Goal: Information Seeking & Learning: Learn about a topic

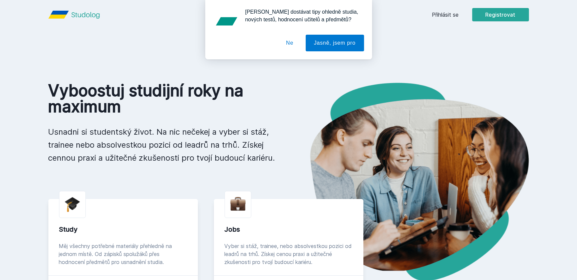
click at [286, 40] on button "Ne" at bounding box center [290, 43] width 24 height 17
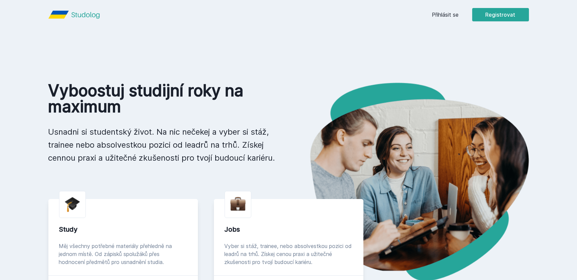
click at [454, 16] on link "Přihlásit se" at bounding box center [445, 15] width 27 height 8
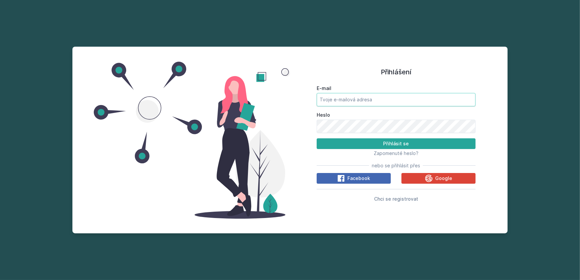
click at [381, 104] on input "E-mail" at bounding box center [396, 99] width 159 height 13
type input "[EMAIL_ADDRESS][DOMAIN_NAME]"
click at [317, 139] on button "Přihlásit se" at bounding box center [396, 144] width 159 height 11
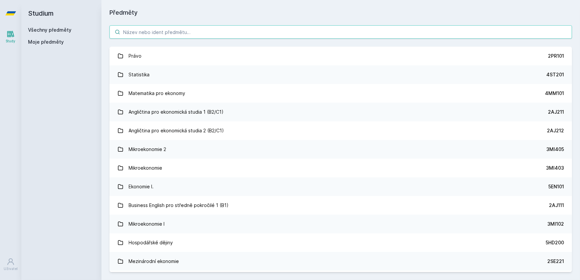
click at [193, 33] on input "search" at bounding box center [340, 31] width 463 height 13
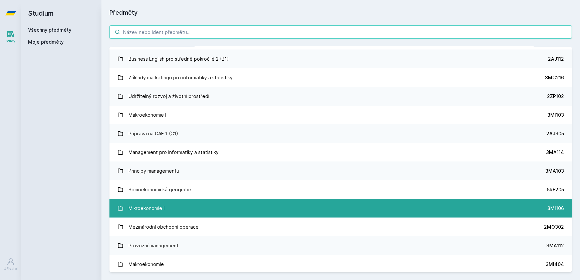
scroll to position [821, 0]
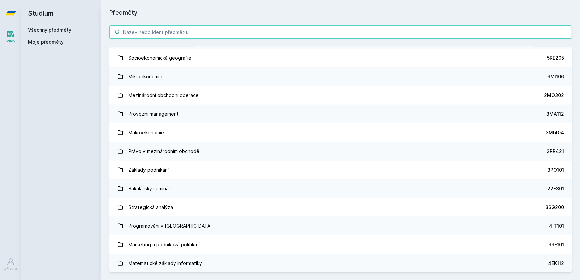
click at [202, 36] on input "search" at bounding box center [340, 31] width 463 height 13
paste input "1FU505"
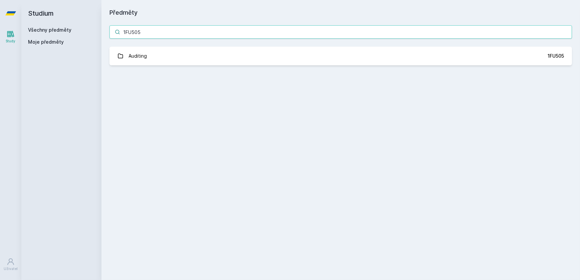
scroll to position [0, 0]
type input "1FU505"
click at [146, 32] on input "1FU505" at bounding box center [340, 31] width 463 height 13
click at [176, 36] on input "1FU505" at bounding box center [340, 31] width 463 height 13
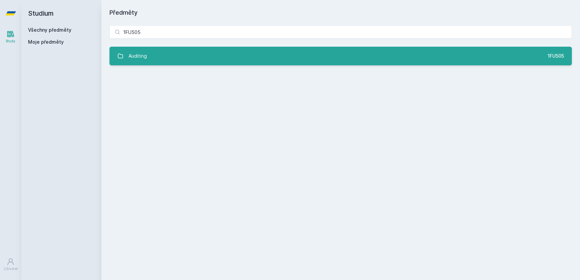
click at [149, 56] on link "Auditing 1FU505" at bounding box center [340, 56] width 463 height 19
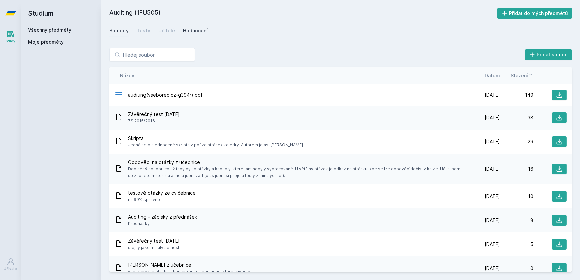
click at [190, 29] on div "Hodnocení" at bounding box center [195, 30] width 25 height 7
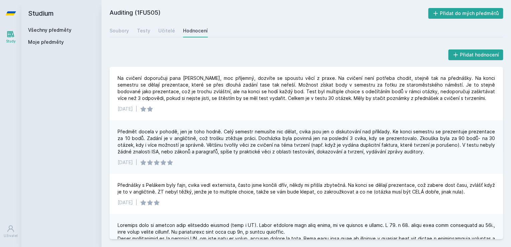
click at [323, 145] on div "Předmět docela v pohodě, jen je toho hodně. Celý semestr nemusíte nic dělat, cv…" at bounding box center [306, 141] width 377 height 27
click at [331, 143] on div "Předmět docela v pohodě, jen je toho hodně. Celý semestr nemusíte nic dělat, cv…" at bounding box center [306, 141] width 377 height 27
drag, startPoint x: 331, startPoint y: 143, endPoint x: 403, endPoint y: 139, distance: 72.2
click at [403, 139] on div "Předmět docela v pohodě, jen je toho hodně. Celý semestr nemusíte nic dělat, cv…" at bounding box center [306, 141] width 377 height 27
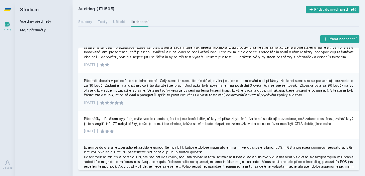
scroll to position [27, 0]
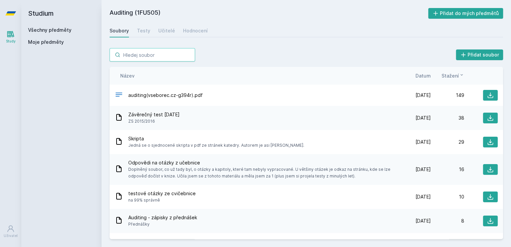
click at [143, 55] on input "search" at bounding box center [151, 54] width 85 height 13
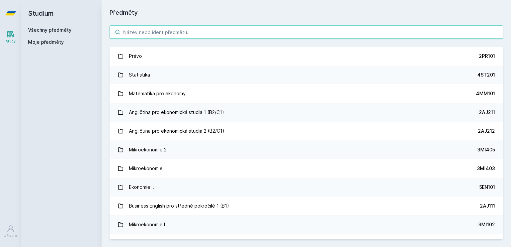
click at [146, 32] on input "search" at bounding box center [305, 31] width 393 height 13
paste input "1FU506"
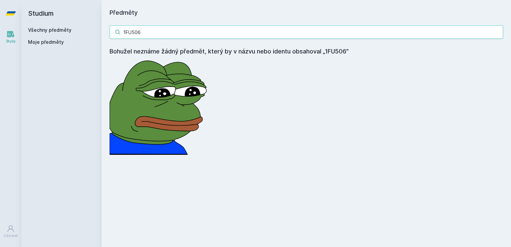
type input "1FU506"
click at [168, 39] on div "1FU506 Bohužel neznáme žádný předmět, který by v názvu nebo identu obsahoval „1…" at bounding box center [305, 89] width 409 height 145
click at [166, 33] on input "1FU506" at bounding box center [305, 31] width 393 height 13
click at [166, 32] on input "1FU506" at bounding box center [305, 31] width 393 height 13
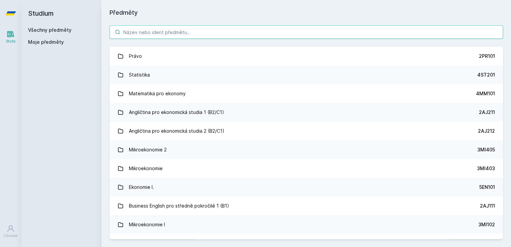
paste input "1FU407"
type input "1FU407"
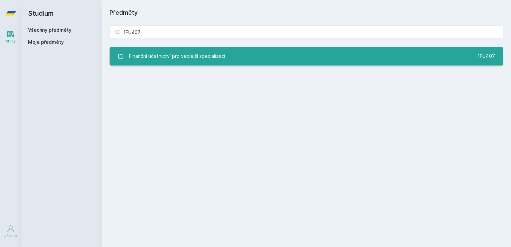
click at [162, 64] on link "Finanční účetnictví pro vedlejší specializaci 1FU407" at bounding box center [305, 56] width 393 height 19
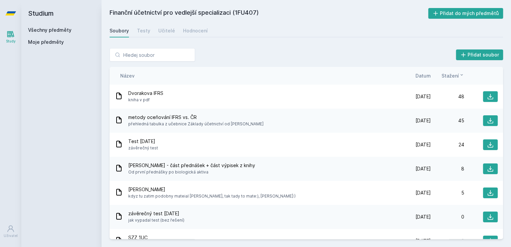
click at [231, 17] on h2 "Finanční účetnictví pro vedlejší specializaci (1FU407)" at bounding box center [268, 13] width 318 height 11
drag, startPoint x: 286, startPoint y: 4, endPoint x: 123, endPoint y: 16, distance: 163.0
click at [123, 16] on div "Finanční účetnictví pro vedlejší specializaci (1FU407) Přidat do mých předmětů …" at bounding box center [305, 123] width 409 height 247
drag, startPoint x: 123, startPoint y: 16, endPoint x: 214, endPoint y: 62, distance: 101.8
click at [214, 62] on div "Přidat soubor Řazení: Název Datum Stažení Název Datum Stažení Dvorakova IFRS kn…" at bounding box center [305, 143] width 393 height 191
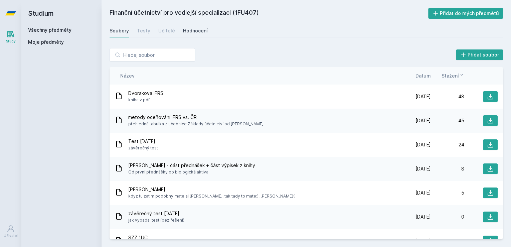
click at [204, 29] on div "Hodnocení" at bounding box center [195, 30] width 25 height 7
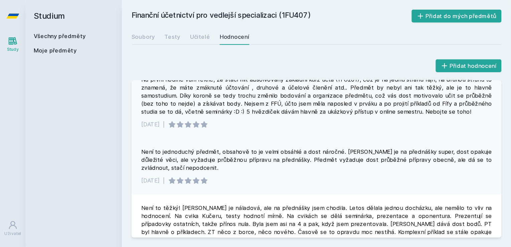
scroll to position [22, 0]
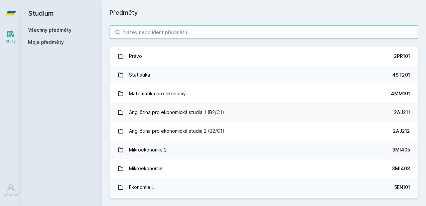
click at [136, 37] on input "search" at bounding box center [263, 31] width 308 height 13
paste input "1FU457"
type input "1FU457"
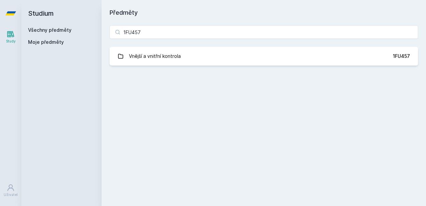
click at [164, 68] on div "1FU457 Vnější a vnitřní kontrola 1FU457 Jejda, něco se pokazilo." at bounding box center [263, 45] width 324 height 56
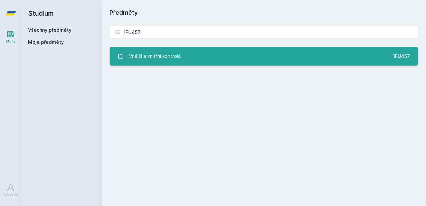
click at [162, 60] on div "Vnější a vnitřní kontrola" at bounding box center [155, 55] width 52 height 13
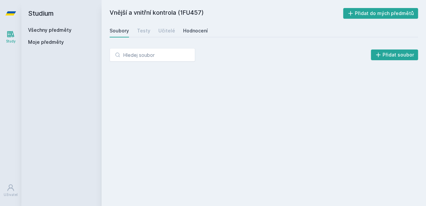
click at [188, 30] on div "Hodnocení" at bounding box center [195, 30] width 25 height 7
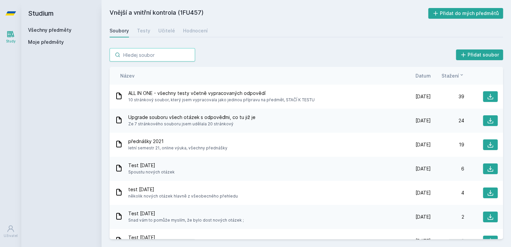
click at [170, 55] on input "search" at bounding box center [151, 54] width 85 height 13
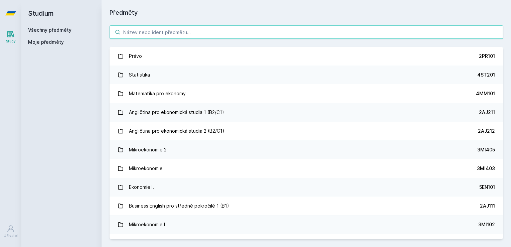
click at [165, 35] on input "search" at bounding box center [305, 31] width 393 height 13
paste input "1FU408"
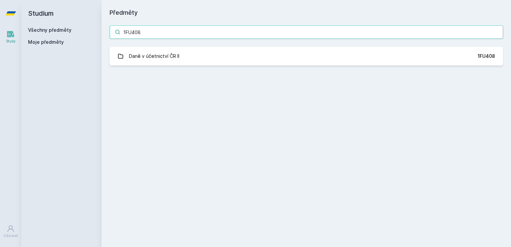
type input "1FU408"
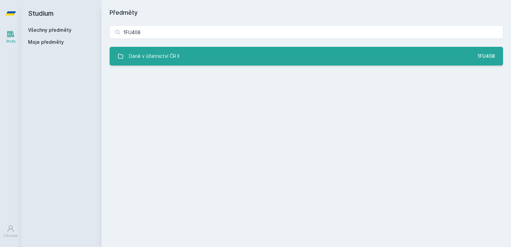
click at [171, 64] on link "Daně v účetnictví ČR II 1FU408" at bounding box center [305, 56] width 393 height 19
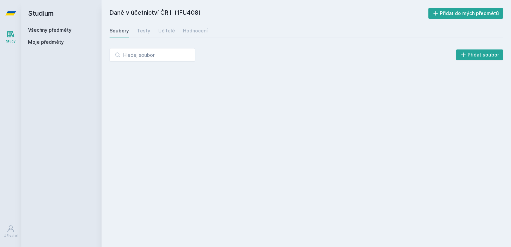
click at [207, 27] on div "Soubory Testy Učitelé Hodnocení" at bounding box center [305, 30] width 393 height 13
click at [198, 30] on div "Hodnocení" at bounding box center [195, 30] width 25 height 7
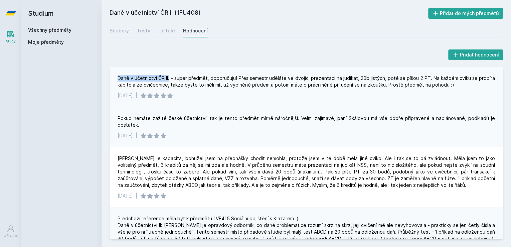
drag, startPoint x: 114, startPoint y: 77, endPoint x: 170, endPoint y: 76, distance: 55.8
click at [170, 76] on div "Daně v účetnictví ČR II. - super předmět, doporučuju! Přes semestr uděláte ve d…" at bounding box center [305, 87] width 393 height 40
copy div "Daně v účetnictví ČR II."
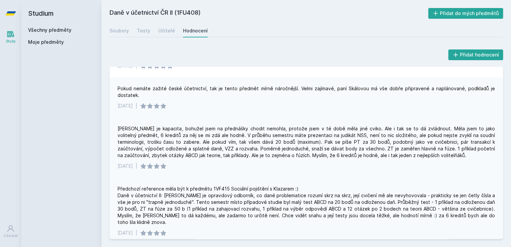
scroll to position [80, 0]
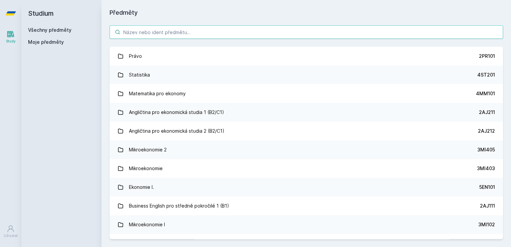
click at [154, 37] on input "search" at bounding box center [305, 31] width 393 height 13
paste input "1FU571"
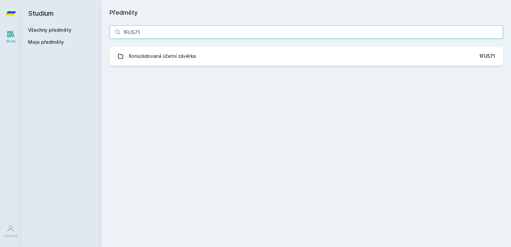
type input "1FU571"
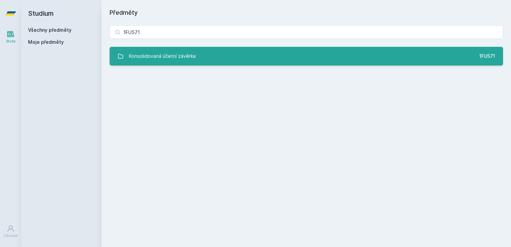
click at [155, 55] on div "Konsolidovaná účetní závěrka" at bounding box center [162, 55] width 67 height 13
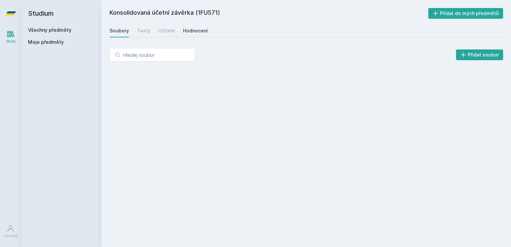
click at [199, 28] on div "Hodnocení" at bounding box center [195, 30] width 25 height 7
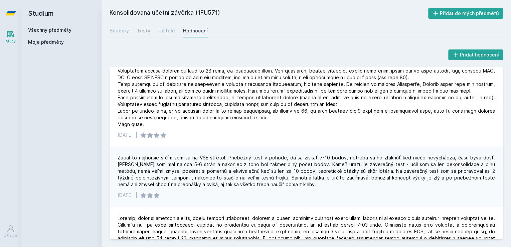
scroll to position [561, 0]
